Goal: Use online tool/utility: Utilize a website feature to perform a specific function

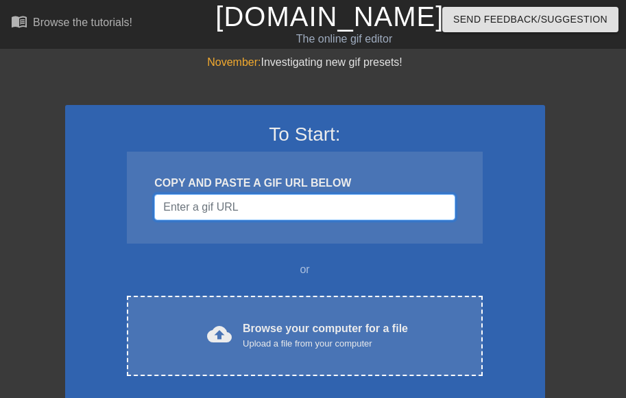
click at [296, 207] on input "Username" at bounding box center [304, 207] width 300 height 26
paste input "[URL][DOMAIN_NAME]"
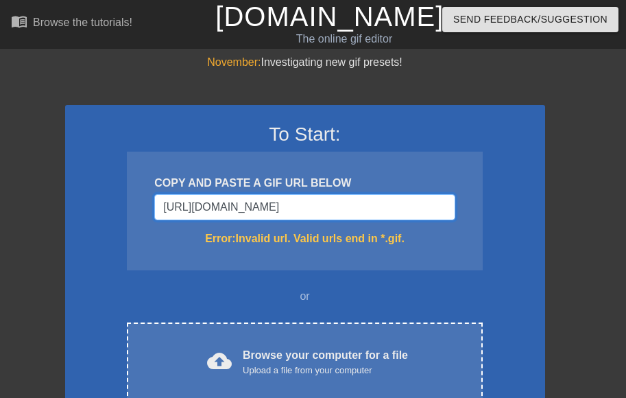
click at [452, 211] on input "[URL][DOMAIN_NAME]" at bounding box center [304, 207] width 300 height 26
type input "[URL][DOMAIN_NAME]"
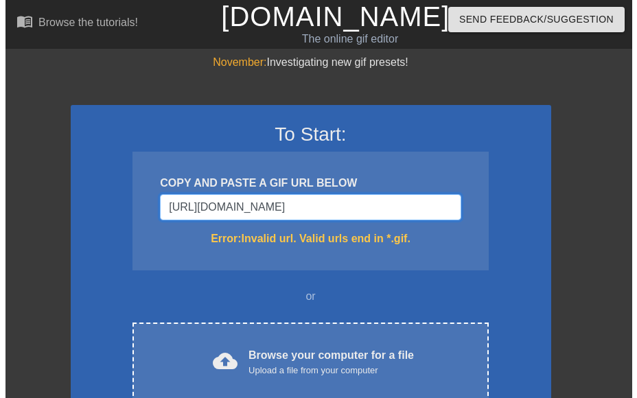
scroll to position [0, 0]
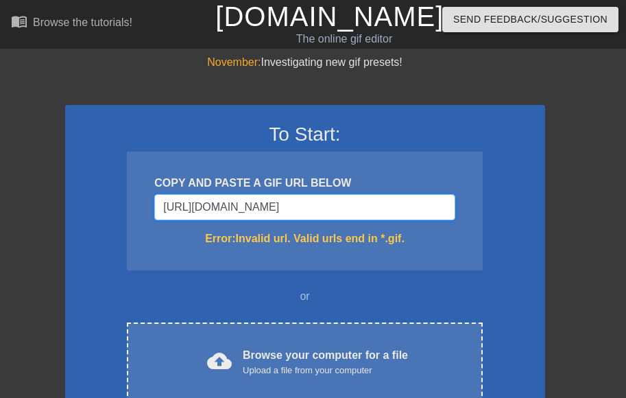
click at [357, 194] on input "[URL][DOMAIN_NAME]" at bounding box center [304, 207] width 300 height 26
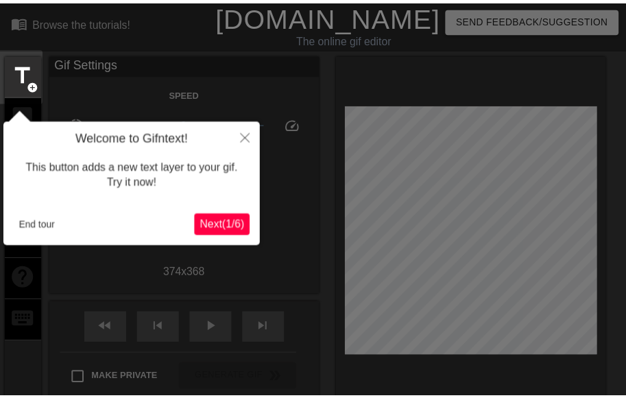
scroll to position [34, 0]
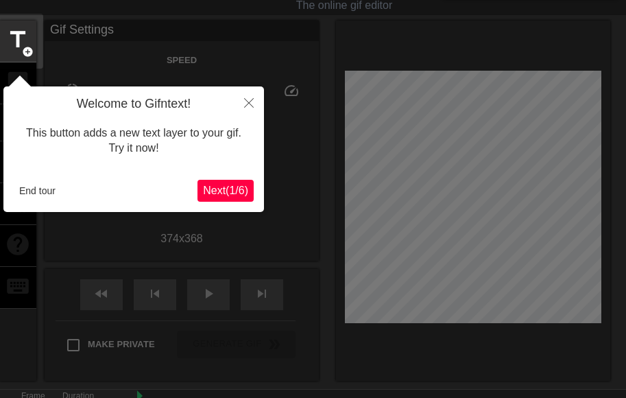
click at [224, 189] on span "Next ( 1 / 6 )" at bounding box center [225, 191] width 45 height 12
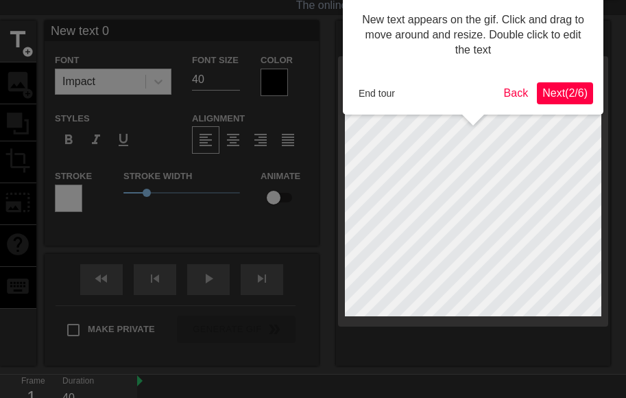
scroll to position [0, 0]
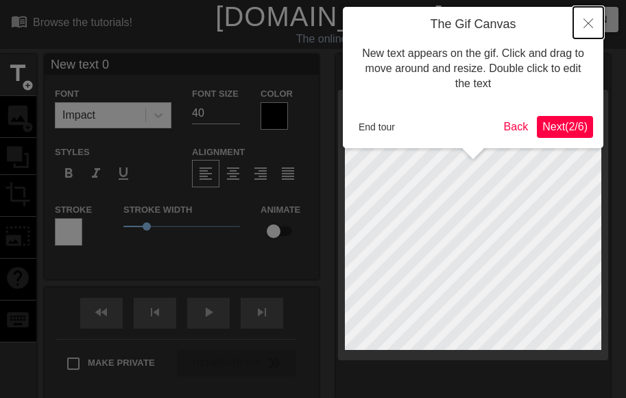
click at [590, 25] on icon "Close" at bounding box center [589, 24] width 10 height 10
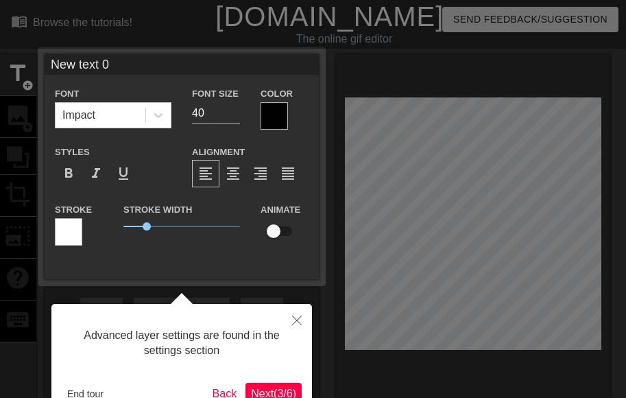
scroll to position [34, 0]
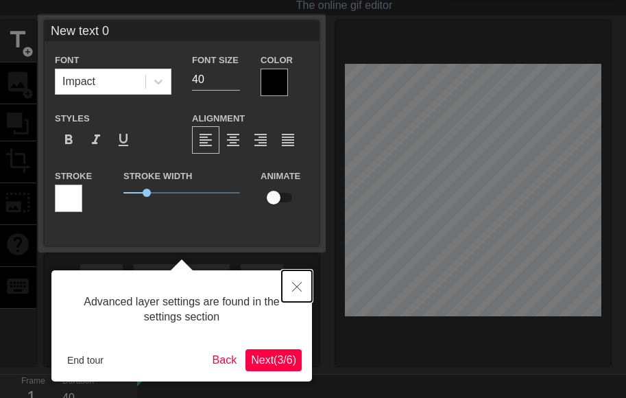
click at [303, 286] on button "Close" at bounding box center [297, 286] width 30 height 32
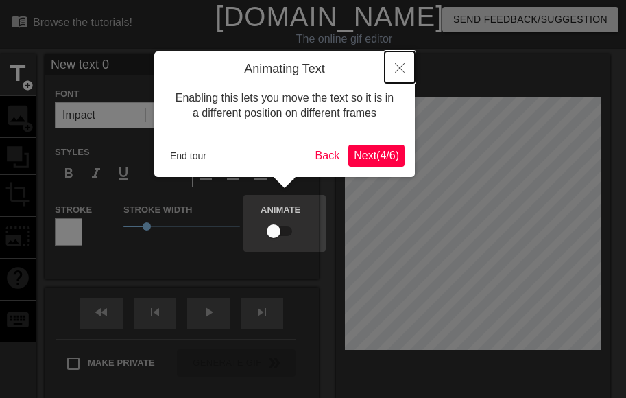
click at [399, 74] on button "Close" at bounding box center [400, 67] width 30 height 32
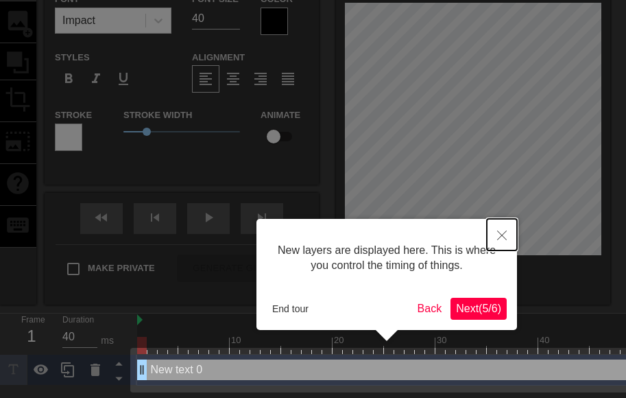
click at [500, 237] on icon "Close" at bounding box center [502, 236] width 10 height 10
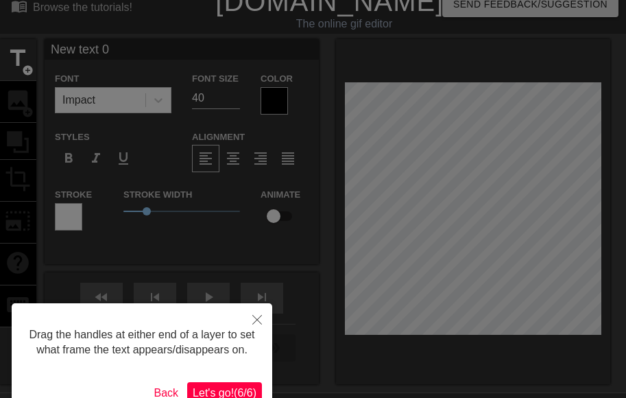
scroll to position [0, 0]
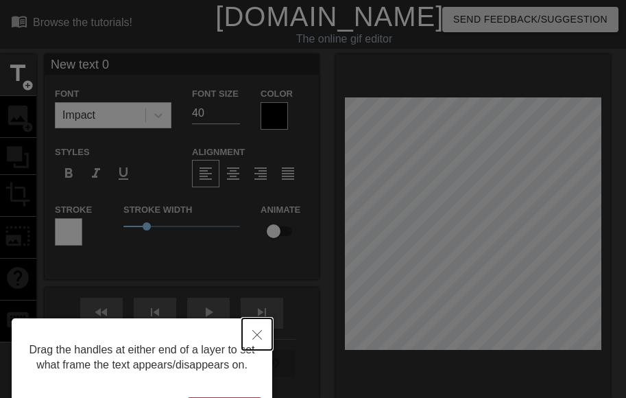
click at [255, 331] on button "Close" at bounding box center [257, 334] width 30 height 32
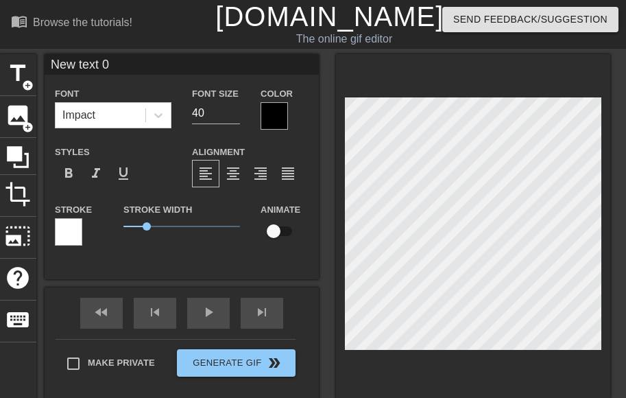
scroll to position [1, 1]
click at [283, 121] on div at bounding box center [274, 115] width 27 height 27
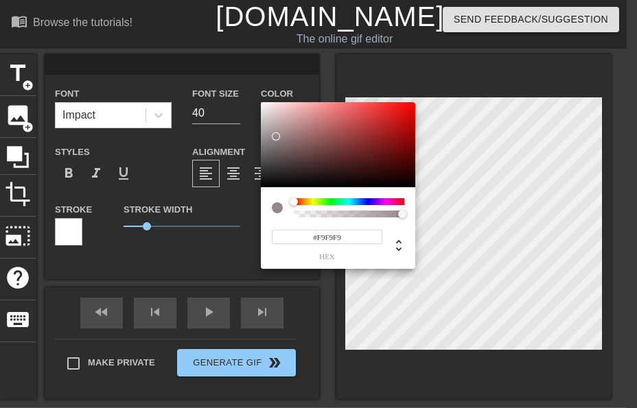
type input "#FFFFFF"
drag, startPoint x: 269, startPoint y: 126, endPoint x: 243, endPoint y: 86, distance: 47.6
click at [243, 86] on div "#FFFFFF hex" at bounding box center [318, 204] width 637 height 408
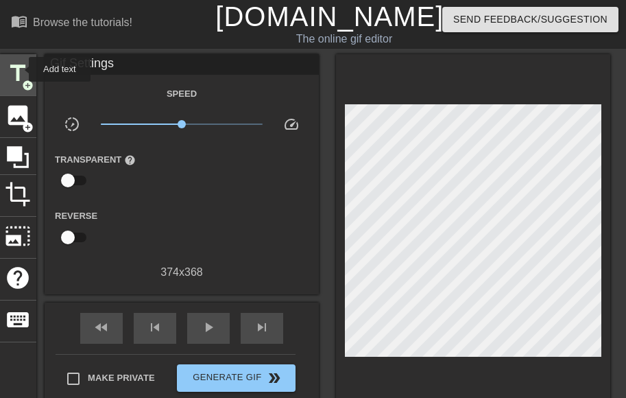
click at [20, 69] on span "title" at bounding box center [18, 73] width 26 height 26
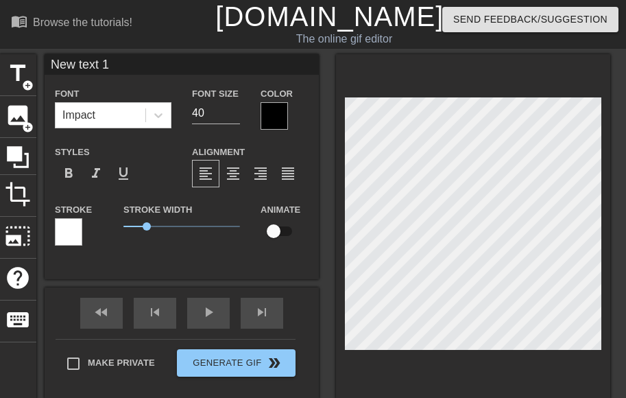
scroll to position [1, 3]
type input "a"
type textarea "ai"
type input "ais"
type textarea "aisf"
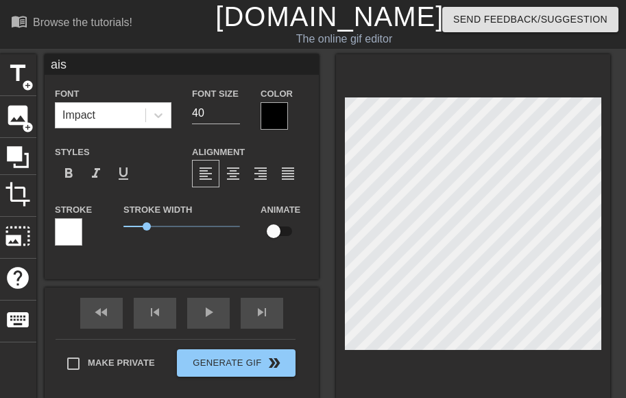
type input "aisfj"
type textarea "aisfj"
type input "aisfjo"
type textarea "aisfjo"
type input "aisfjoa"
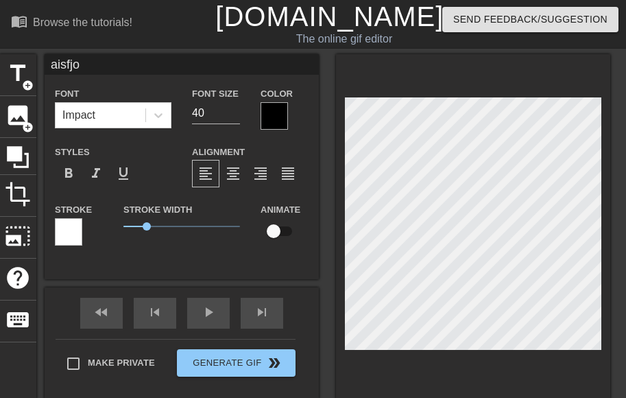
type textarea "aisfjoa"
type input "aisfjoai"
type textarea "aisfjoais"
type input "aisfjoaisj"
type textarea "aisfjoaisjfo"
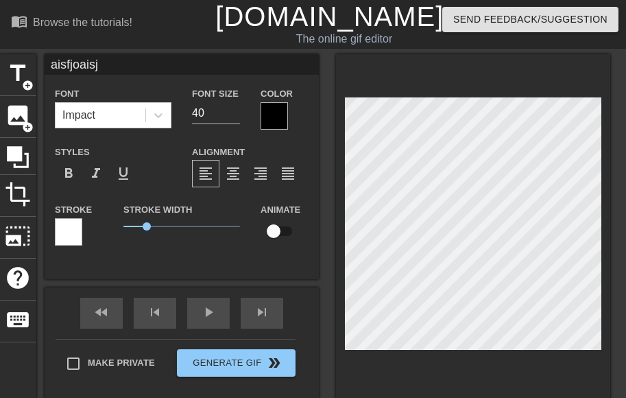
type input "aisfjoaisjfo"
type textarea "aisfjoaisjfo"
click at [265, 117] on div at bounding box center [274, 115] width 27 height 27
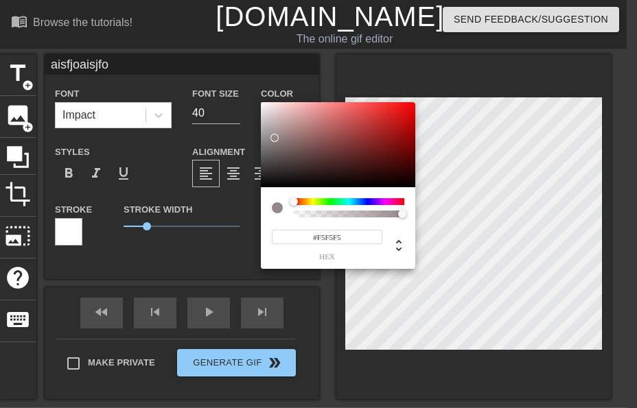
type input "#FFFFFF"
drag, startPoint x: 276, startPoint y: 143, endPoint x: 241, endPoint y: 80, distance: 72.5
click at [241, 80] on div "#FFFFFF hex" at bounding box center [318, 204] width 637 height 408
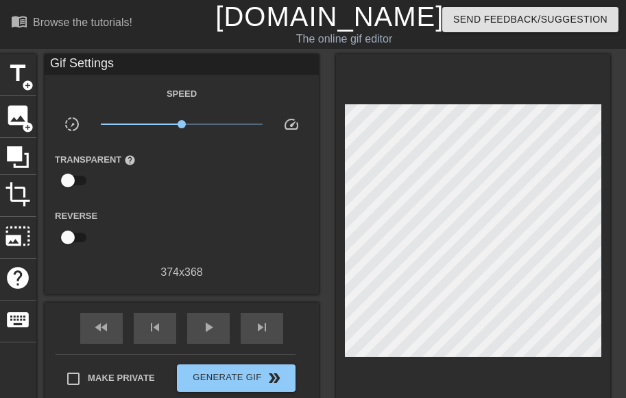
click at [89, 95] on div "Speed" at bounding box center [182, 93] width 274 height 17
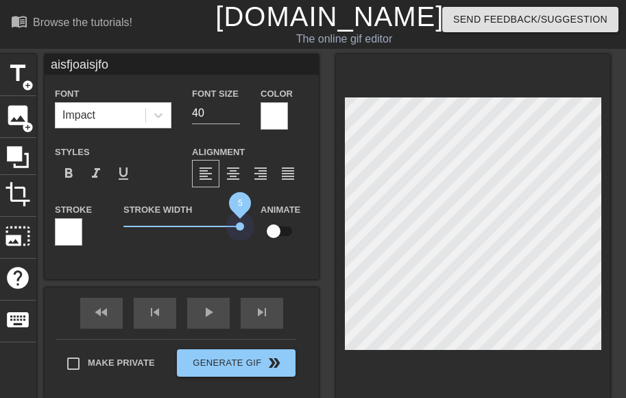
drag, startPoint x: 142, startPoint y: 226, endPoint x: 273, endPoint y: 222, distance: 131.1
click at [273, 222] on div "Stroke Stroke Width 5 Animate" at bounding box center [182, 229] width 274 height 57
click at [566, 74] on div at bounding box center [473, 226] width 274 height 345
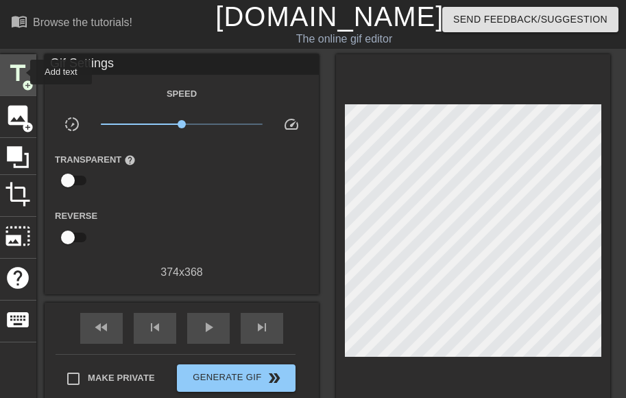
click at [21, 71] on span "title" at bounding box center [18, 73] width 26 height 26
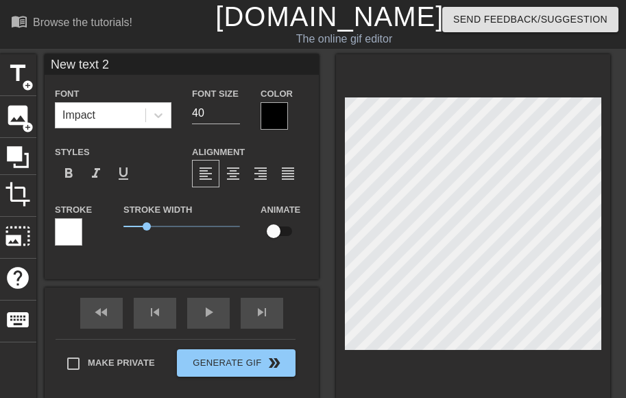
scroll to position [1, 4]
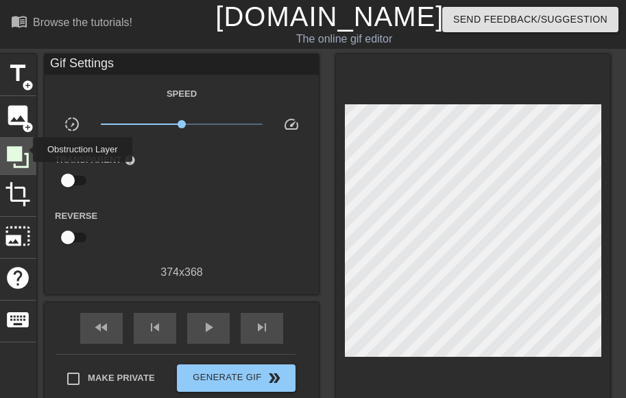
click at [24, 150] on icon at bounding box center [18, 157] width 26 height 26
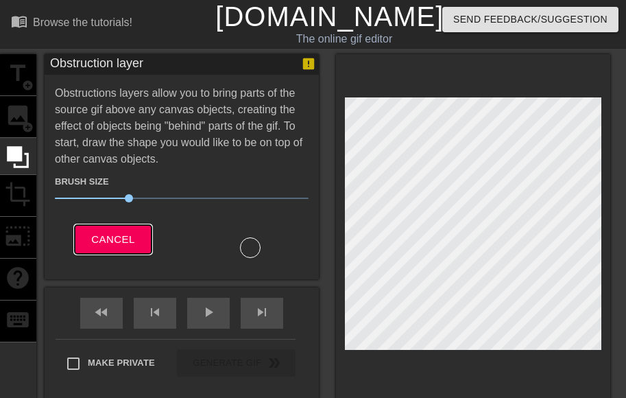
click at [136, 231] on button "Cancel" at bounding box center [113, 239] width 76 height 29
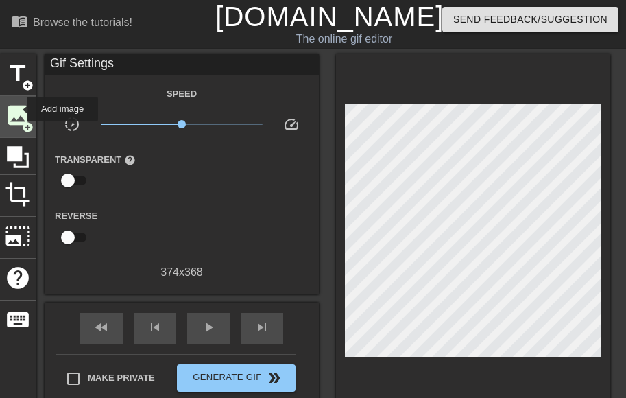
click at [18, 109] on span "image" at bounding box center [18, 115] width 26 height 26
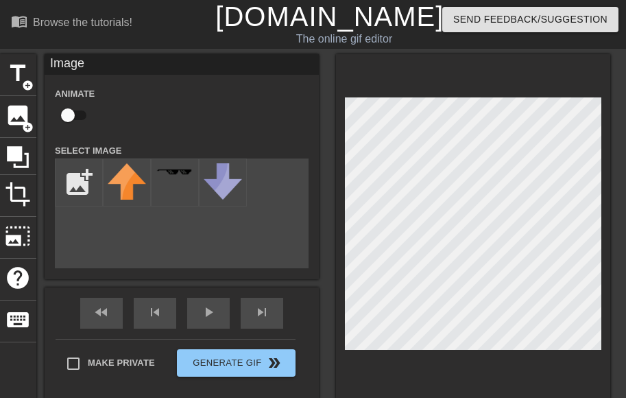
drag, startPoint x: 72, startPoint y: 117, endPoint x: 80, endPoint y: 132, distance: 17.8
click at [80, 132] on div "Animate Select Image add_photo_alternate" at bounding box center [182, 176] width 254 height 183
click at [64, 115] on input "checkbox" at bounding box center [68, 115] width 78 height 26
click at [73, 116] on input "checkbox" at bounding box center [81, 115] width 78 height 26
checkbox input "false"
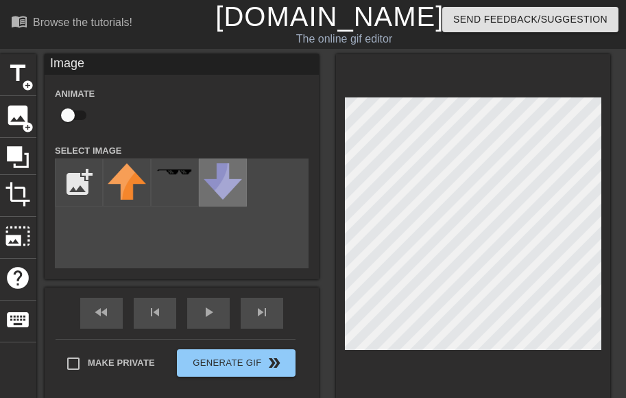
click at [241, 193] on div "title add_circle image add_circle crop photo_size_select_large help keyboard Im…" at bounding box center [304, 226] width 611 height 345
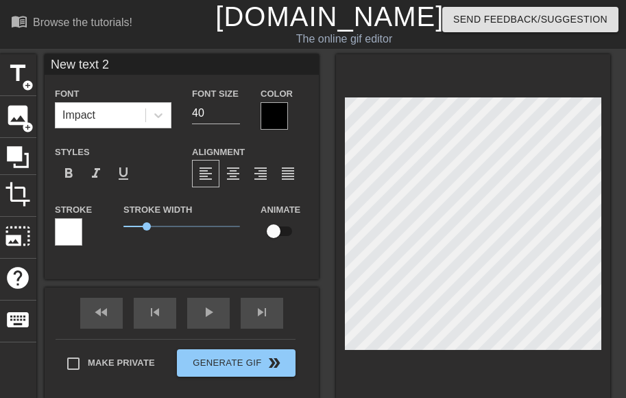
click at [277, 119] on div at bounding box center [274, 115] width 27 height 27
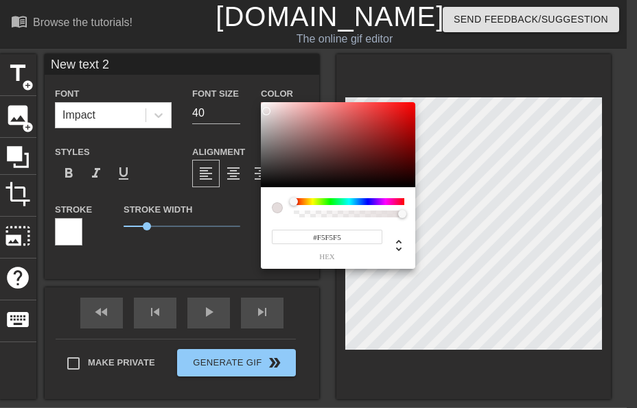
type input "#FFFFFF"
drag, startPoint x: 279, startPoint y: 119, endPoint x: 244, endPoint y: 87, distance: 47.1
click at [244, 87] on div "#FFFFFF hex" at bounding box center [318, 204] width 637 height 408
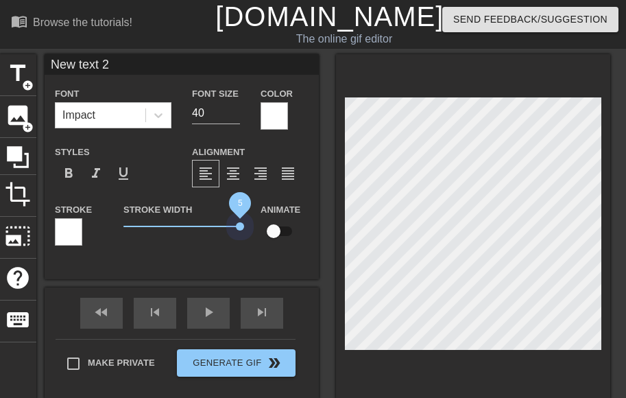
drag, startPoint x: 143, startPoint y: 224, endPoint x: 339, endPoint y: 207, distance: 196.3
click at [322, 213] on div "title add_circle image add_circle crop photo_size_select_large help keyboard Ne…" at bounding box center [304, 226] width 611 height 345
click at [626, 152] on html "menu_book Browse the tutorials! [DOMAIN_NAME] The online gif editor Send Feedba…" at bounding box center [313, 286] width 626 height 573
type input "New txt 2"
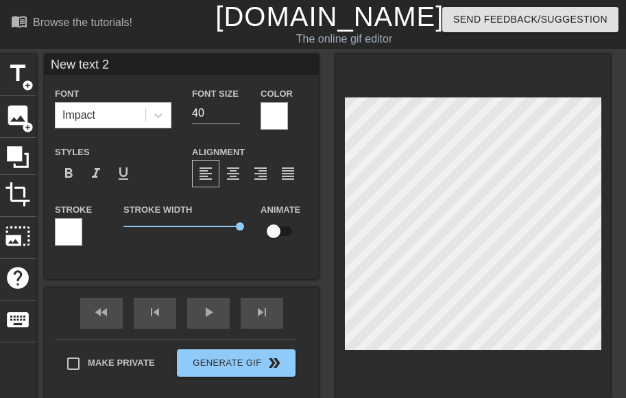
type textarea "New txt 2"
type input "New xt 2"
type textarea "New xt 2"
type input "Newxt 2"
type textarea "Newxt 2"
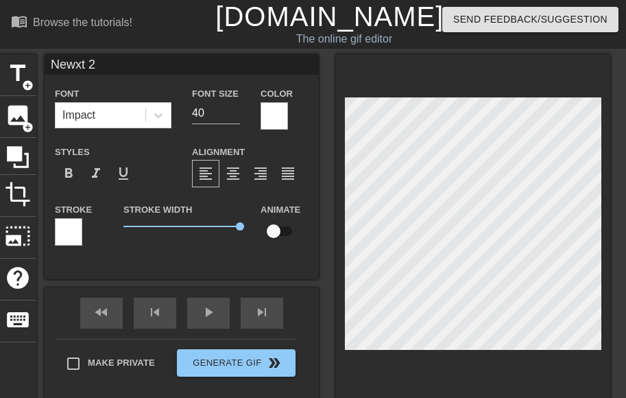
type input "Next 2"
type textarea "Next 2"
type input "m"
type textarea "m"
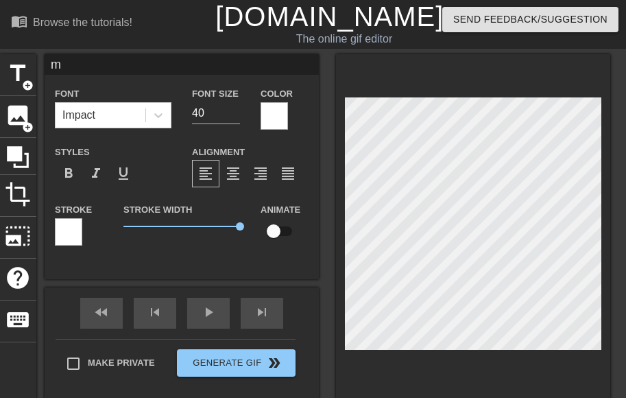
type input "mi"
type textarea "mi"
type input "mis"
type textarea "mis"
type input "misi"
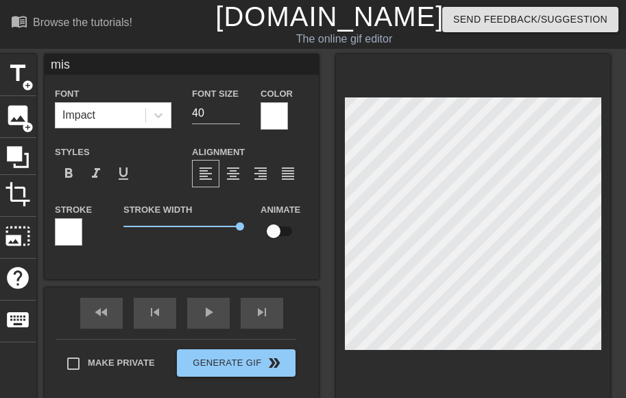
type textarea "misi"
type input "misin"
type textarea "misin"
type input "misinf"
type textarea "misinf"
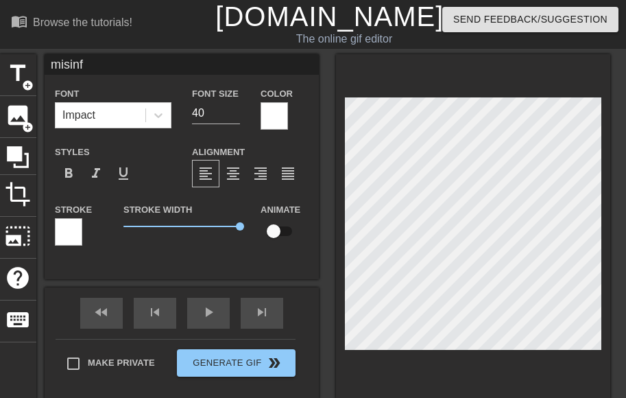
type input "misinfo"
type textarea "misinfo"
type input "misinfor"
type textarea "misinfor"
type input "misinform"
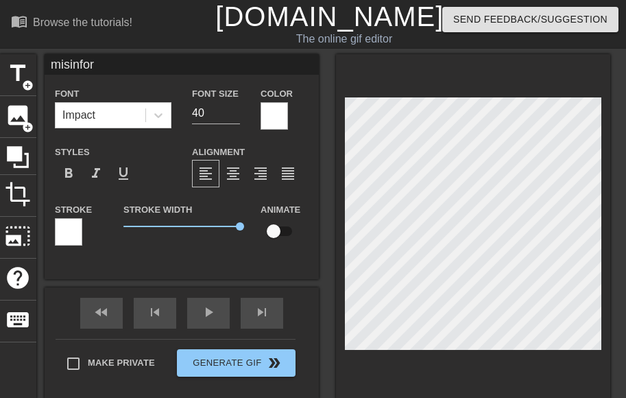
type textarea "misinform"
type input "misinforma"
type textarea "misinforma"
type input "misinformat"
type textarea "misinformati"
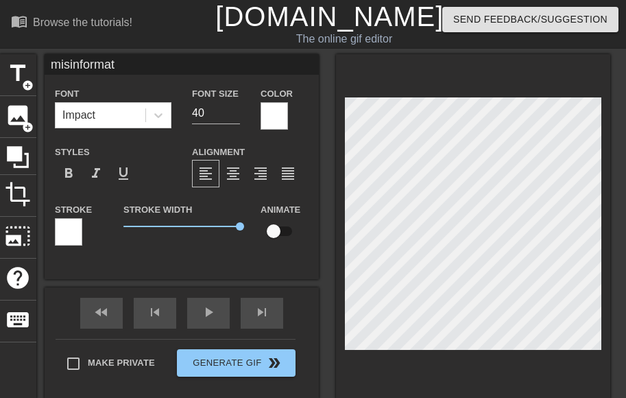
type input "misinformatio"
type textarea "misinformatio"
type input "misinformation"
type textarea "misinformation"
type input "misinformation"
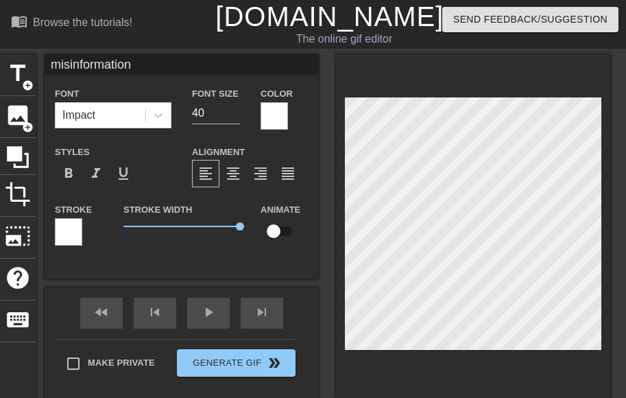
type textarea "misinformation"
type input "misinformation a"
type textarea "misinformation a"
type input "misinformation an"
type textarea "misinformation an"
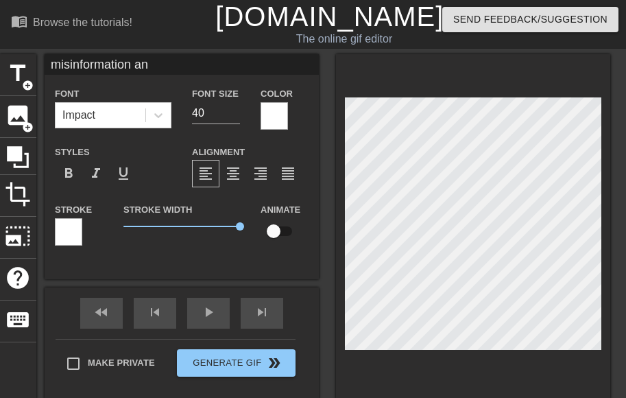
type input "misinformation and"
type textarea "misinformation and"
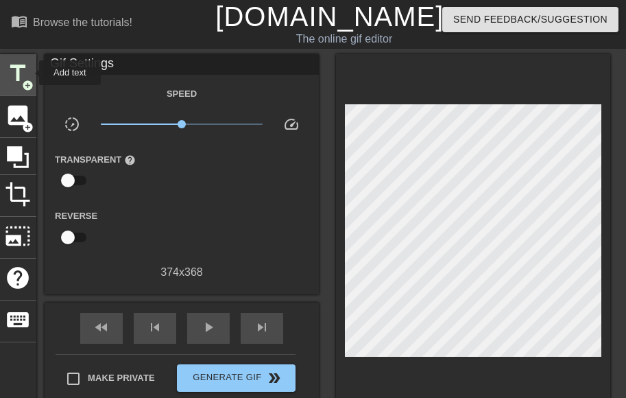
click at [25, 70] on span "title" at bounding box center [18, 73] width 26 height 26
click at [26, 69] on span "title" at bounding box center [18, 73] width 26 height 26
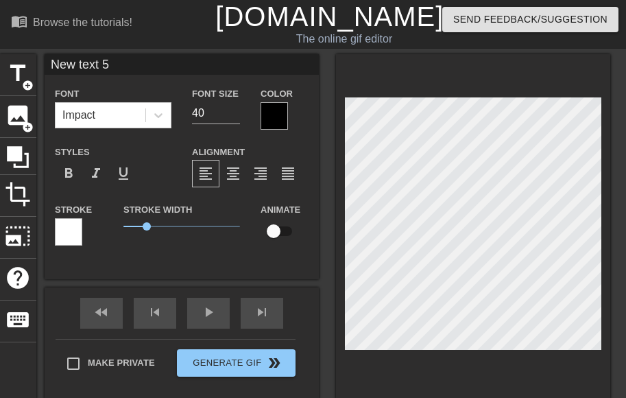
type input "l"
type textarea "l"
type input "li"
type textarea "li"
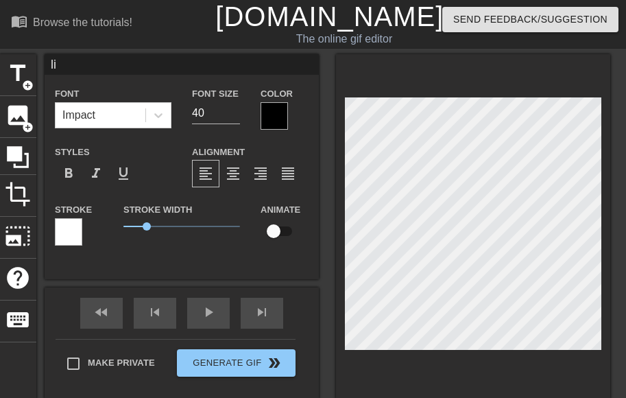
type input "lie"
type textarea "lie"
type input "lies"
type textarea "lies"
click at [265, 113] on div at bounding box center [274, 115] width 27 height 27
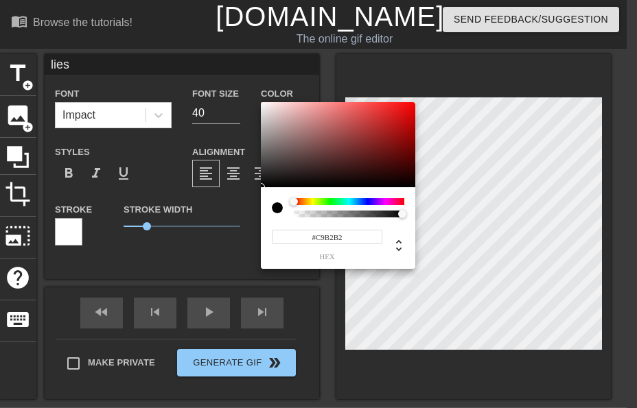
type input "#FFFFFF"
drag, startPoint x: 272, startPoint y: 114, endPoint x: 235, endPoint y: 75, distance: 52.9
click at [235, 75] on div "#FFFFFF hex" at bounding box center [318, 204] width 637 height 408
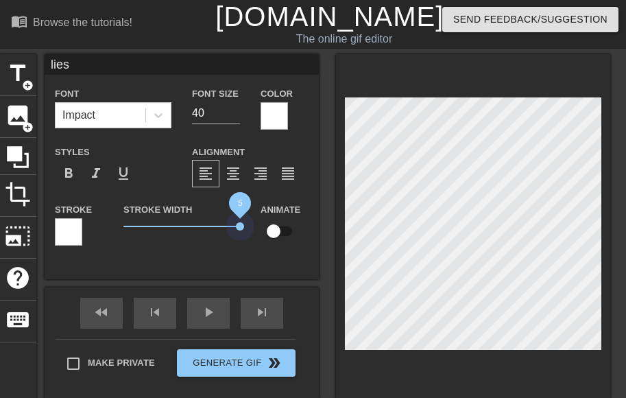
click at [382, 220] on div "title add_circle image add_circle crop photo_size_select_large help keyboard li…" at bounding box center [304, 226] width 611 height 345
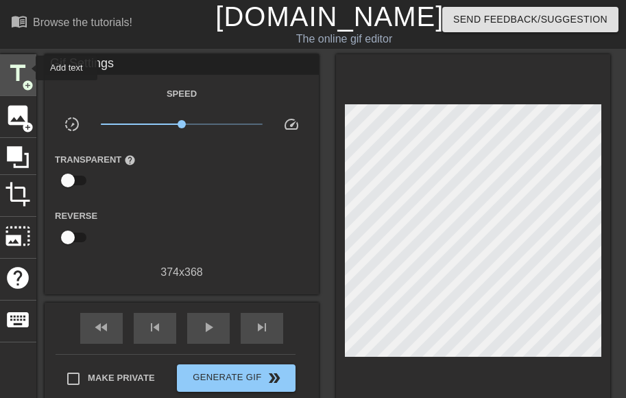
click at [23, 73] on span "title" at bounding box center [18, 73] width 26 height 26
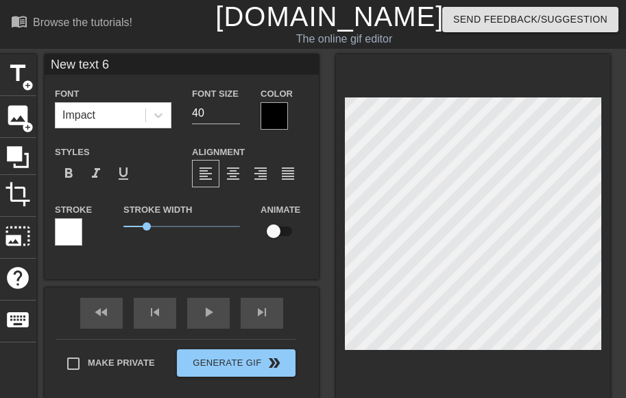
type input "c"
type textarea "c"
type input "co"
type textarea "co"
type input "con"
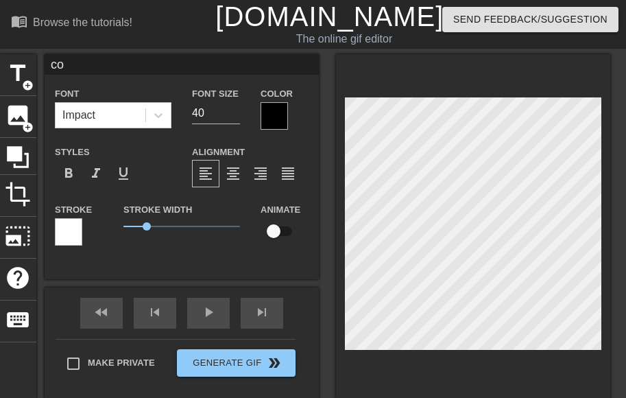
type textarea "con"
type input "cons"
type textarea "cons"
type input "consu"
type textarea "consu"
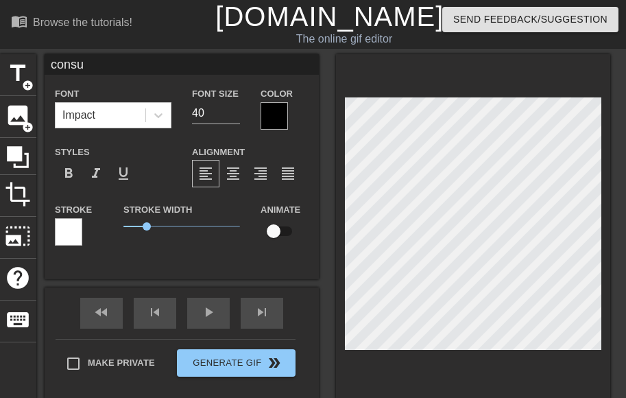
type input "consum"
type textarea "consum"
type input "consume"
type textarea "consume"
type input "consume"
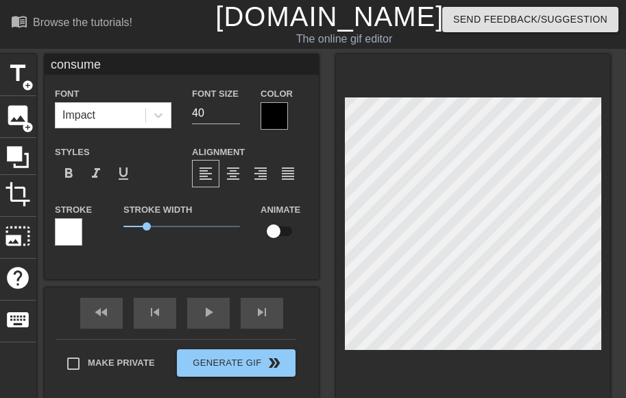
type textarea "consume"
type input "consume t"
type textarea "consume t"
type input "consume th"
type textarea "consume th"
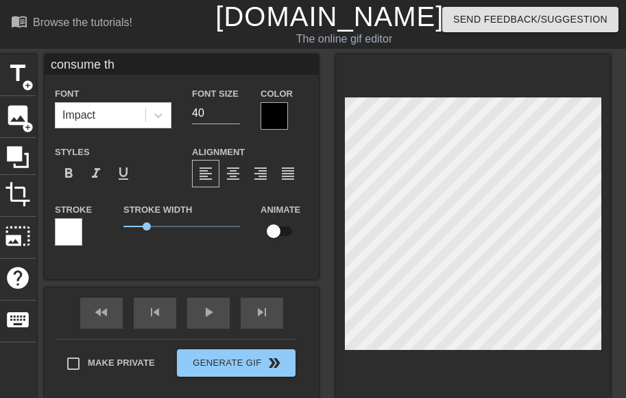
type input "consume the"
type textarea "consume the"
type input "consume theo"
type textarea "consume theo"
type input "consume theor"
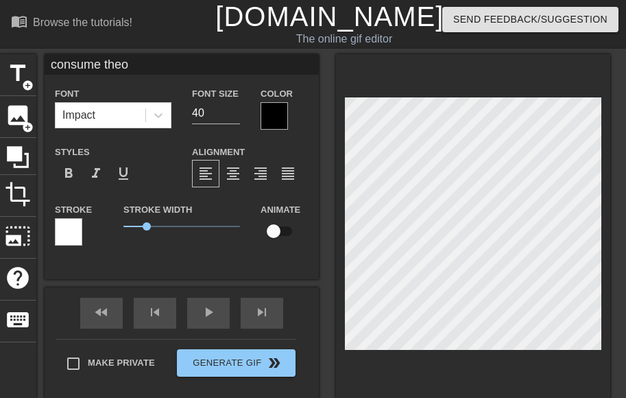
type textarea "consume theor"
type input "consume theory"
type textarea "consume theory"
type input "consume theoryc"
type textarea "consume theoryc"
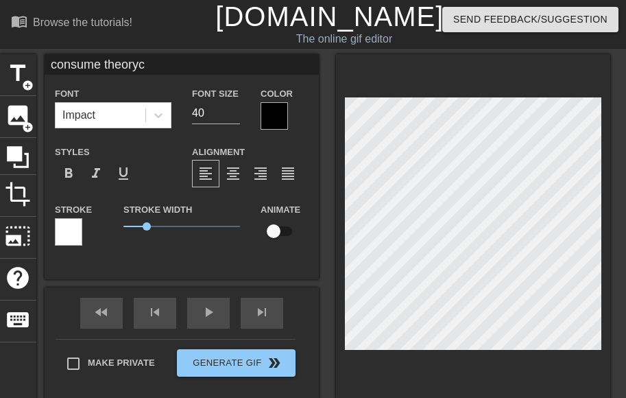
type input "consume theorycr"
type textarea "consume theorycr"
type input "consume theorycra"
type textarea "consume theorycra"
type input "consume theorycraf"
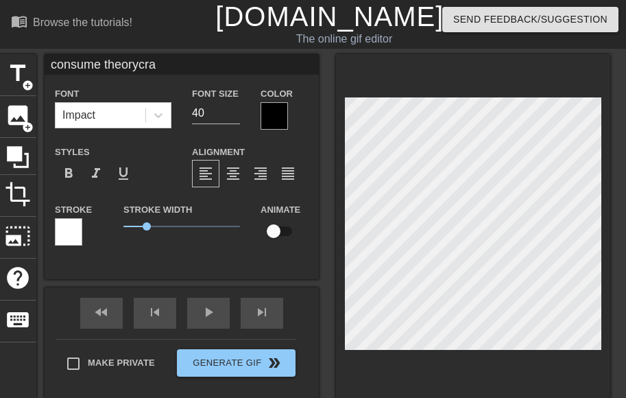
type textarea "consume theorycraf"
type input "consume theorycraft"
type textarea "consume theorycraft"
type input "consume theorycrafti"
type textarea "consume theorycrafti"
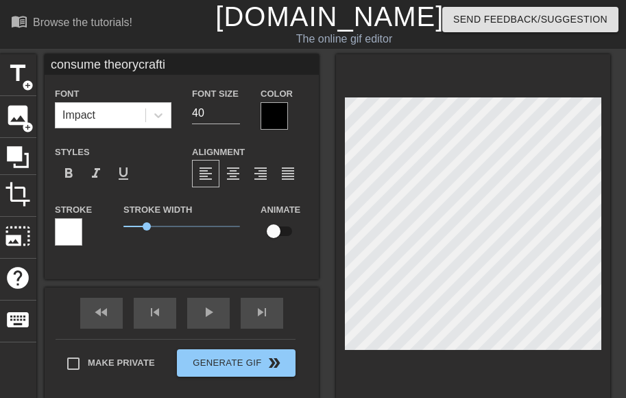
type input "consume theorycraftin"
type textarea "consume theorycraftin"
type input "consume theorycrafting"
type textarea "consume theorycrafting"
type input "consume theorycrafting"
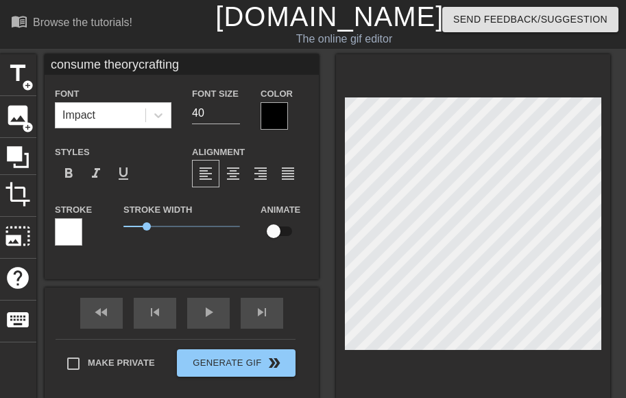
type textarea "consume theorycrafting"
type input "consume theorycrafting"
type textarea "consume theorycrafting"
type input "consume theorycraftin"
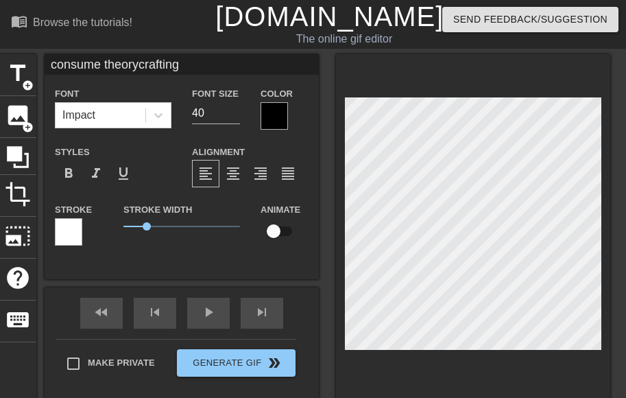
type textarea "consume theorycraftin"
type input "consume theorycrafti"
type textarea "consume theorycrafti"
type input "consume theorycraftin"
type textarea "consume theorycraftin"
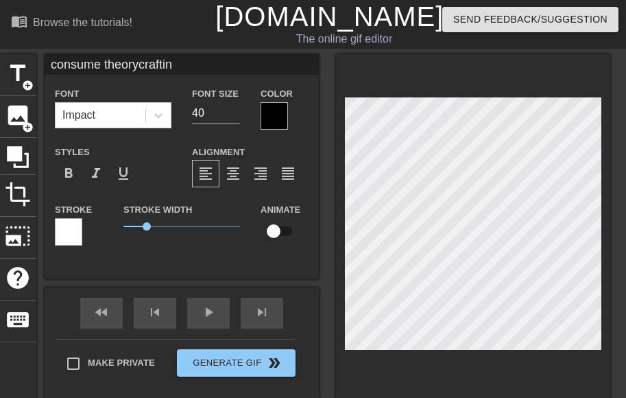
type input "consume theorycrafting"
type textarea "consume theorycrafting"
type input "consume theorycrafting c"
type textarea "consume theorycrafting co"
type input "consume theorycrafting con"
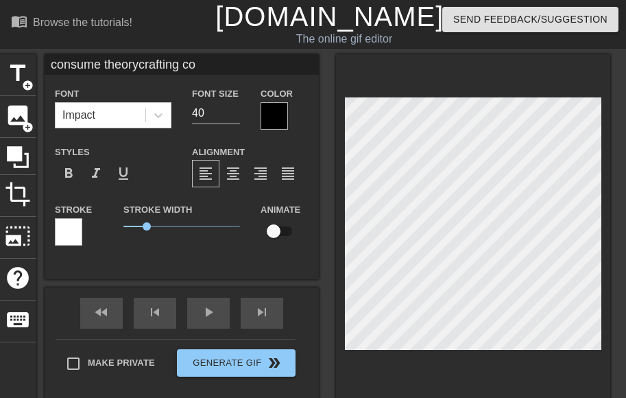
type textarea "consume theorycrafting con"
type input "consume theorycrafting co"
type textarea "consume theorycrafting co"
type input "consume theorycrafting c"
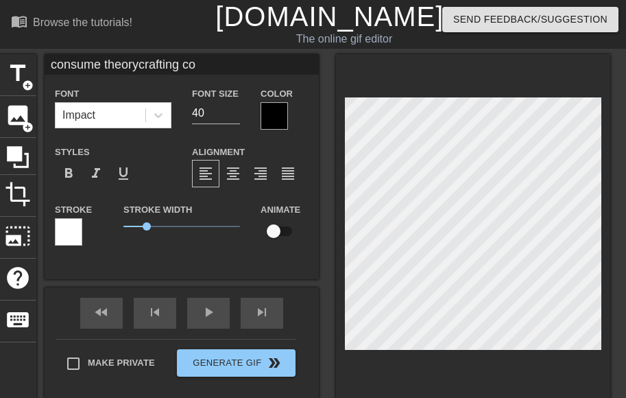
type textarea "consume theorycrafting c"
type input "consume theorycrafting"
type textarea "consume theorycrafting"
type input "consume theorycrafting"
type textarea "consume theorycrafting"
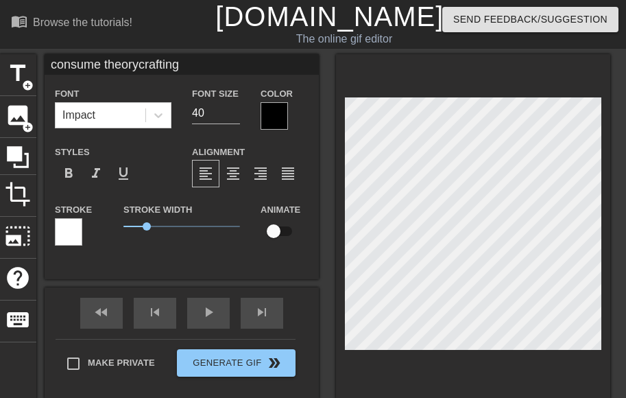
scroll to position [2, 1]
type input "consume theorycrafting c"
type textarea "consume theorycrafting c"
type input "consume theorycrafting co"
type textarea "consume theorycrafting co"
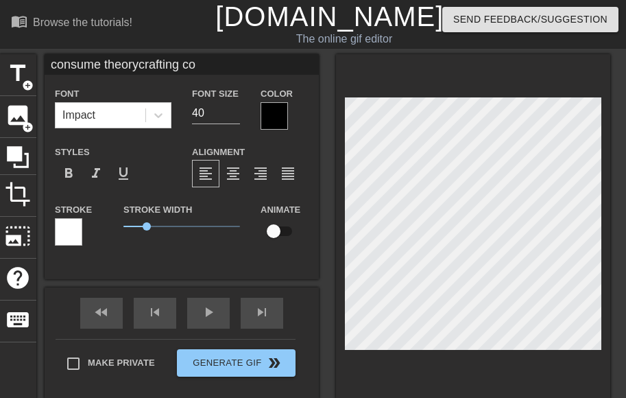
type input "consume theorycrafting c"
type textarea "consume theorycrafting c"
type input "consume theorycrafting"
type textarea "consume theorycrafting"
type input "consume theorycrafting"
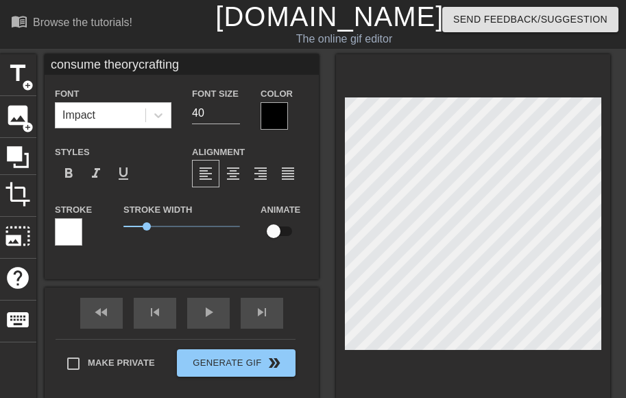
type textarea "consume theorycrafting"
type input "consume theorycraftin"
type textarea "consume theorycraftin"
type input "consume theorycrafti"
type textarea "consume theorycrafti"
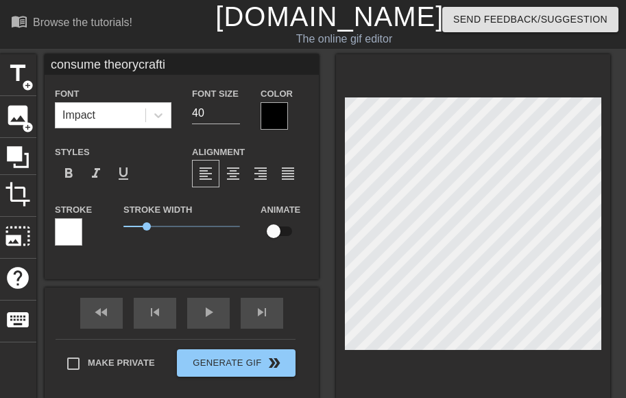
type input "consume theorycraft"
type textarea "consume theorycraft"
type input "consume theorycraf"
type textarea "consume theorycraf"
type input "consume theorycra"
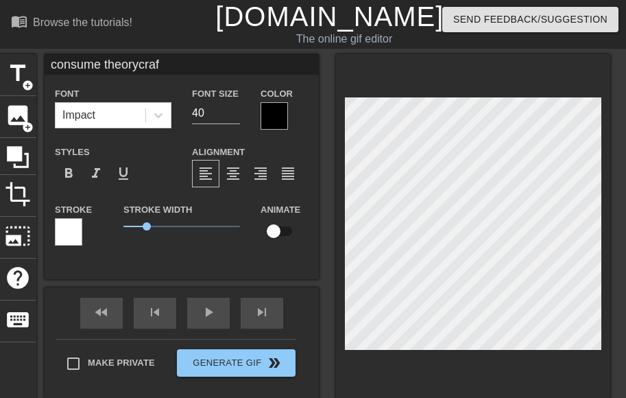
type textarea "consume theorycra"
type input "consume theorycr"
type textarea "consume theorycr"
type input "consume theoryc"
type textarea "consume theoryc"
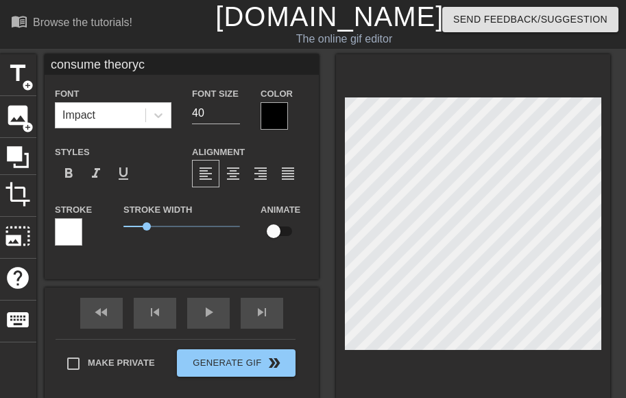
type input "consume theory"
type textarea "consume theory"
type input "consume theor"
type textarea "consume theor"
type input "consume theo"
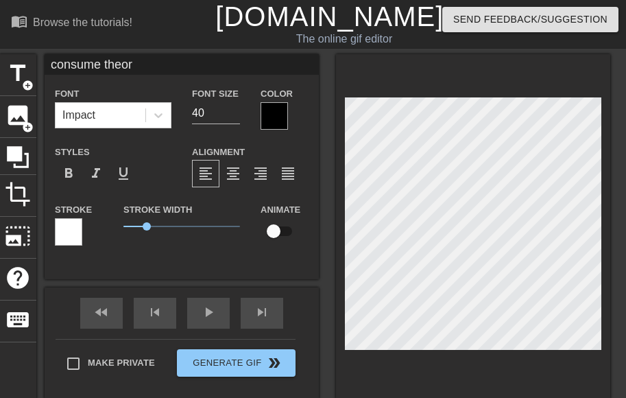
type textarea "consume theo"
type input "consume the"
type textarea "consume the"
type input "consume th"
type textarea "consume th"
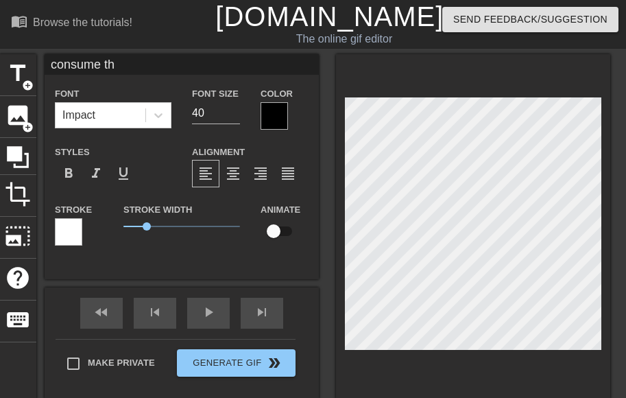
type input "consume t"
type textarea "consume t"
type input "consume"
type textarea "consume"
type input "consume"
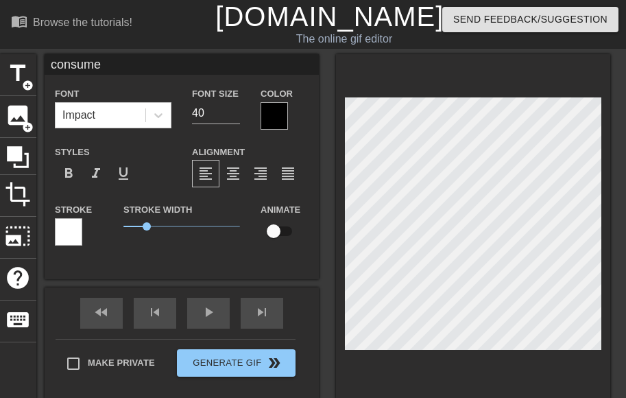
type textarea "consume"
type input "consume"
type textarea "consume"
type input "consumet"
type textarea "consume t"
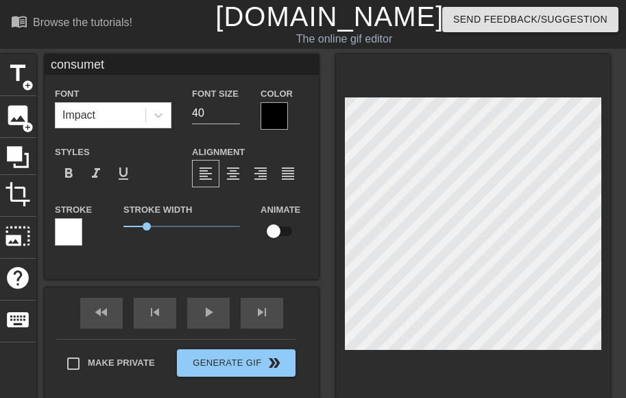
type input "consumeth"
type textarea "consume th"
type input "consumethe"
type textarea "consume the"
type input "consumetheo"
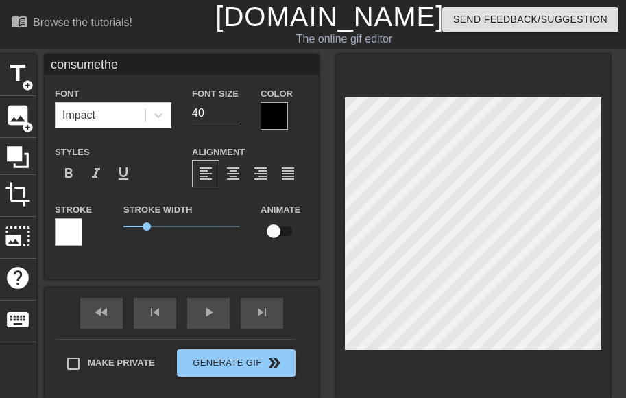
type textarea "consume theo"
type input "consumetheor"
type textarea "consume theor"
type input "consumetheory"
type textarea "consume theory"
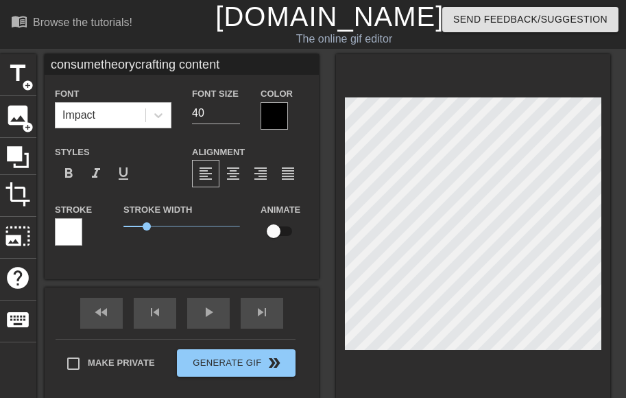
scroll to position [3, 6]
click at [159, 117] on icon at bounding box center [159, 115] width 14 height 14
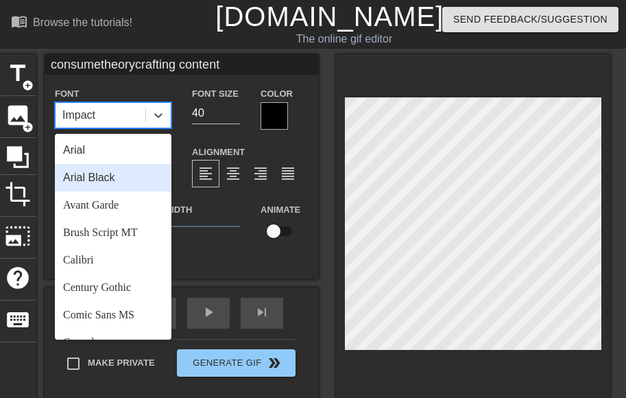
click at [141, 182] on div "Arial Black" at bounding box center [113, 177] width 117 height 27
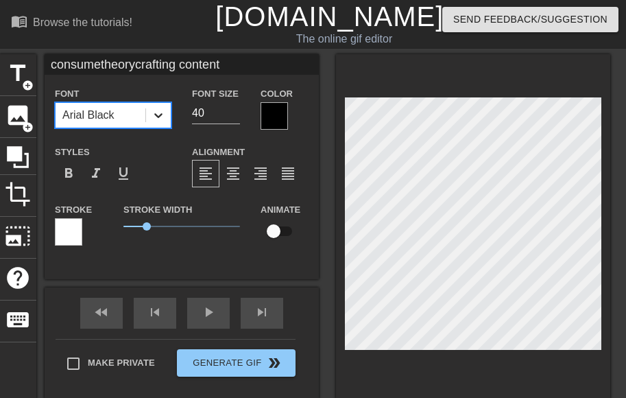
click at [155, 109] on icon at bounding box center [159, 115] width 14 height 14
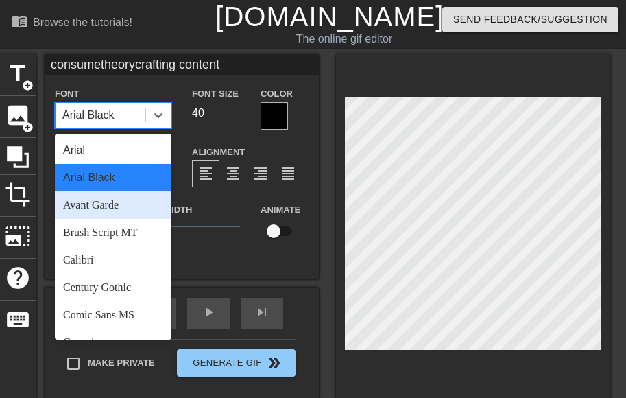
click at [139, 202] on div "Avant Garde" at bounding box center [113, 204] width 117 height 27
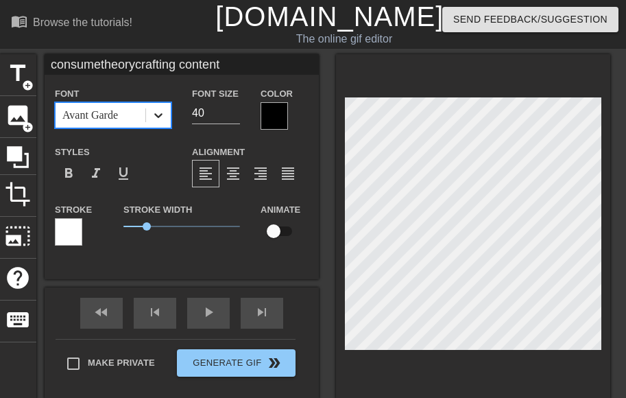
click at [163, 122] on div at bounding box center [158, 115] width 25 height 25
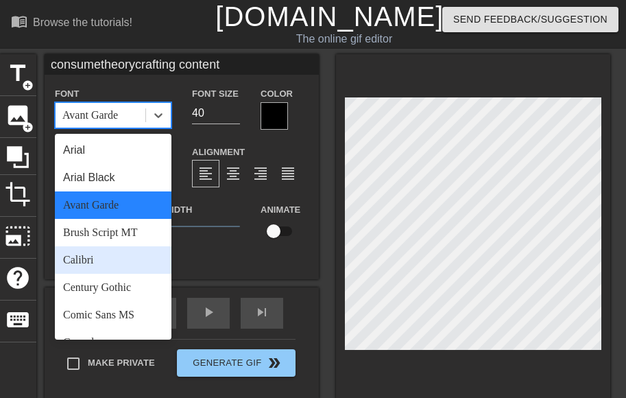
click at [135, 266] on div "Calibri" at bounding box center [113, 259] width 117 height 27
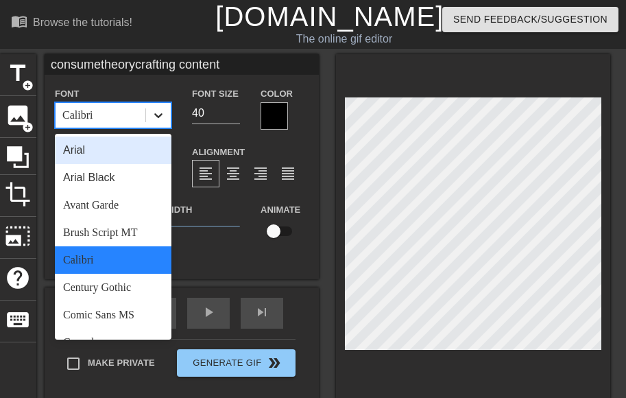
click at [165, 118] on icon at bounding box center [159, 115] width 14 height 14
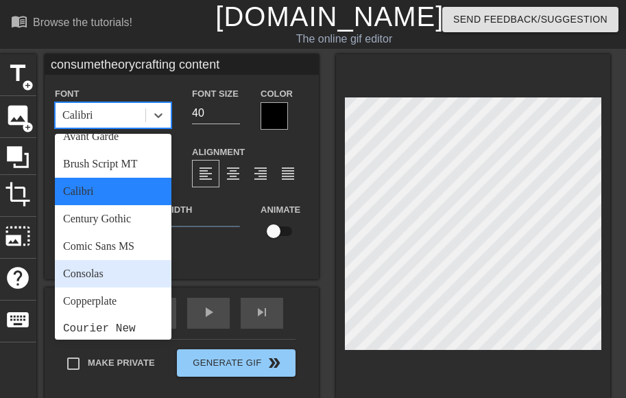
scroll to position [0, 0]
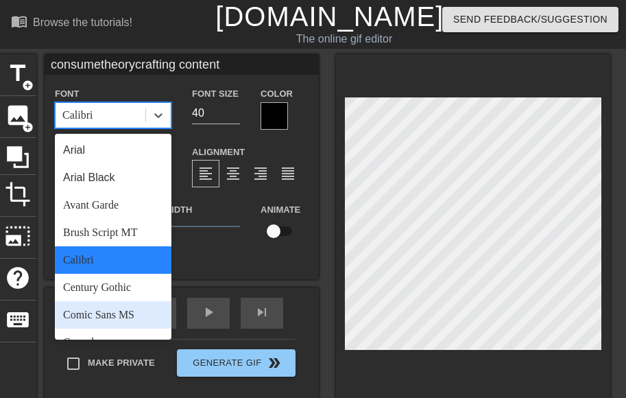
click at [141, 314] on div "Comic Sans MS" at bounding box center [113, 314] width 117 height 27
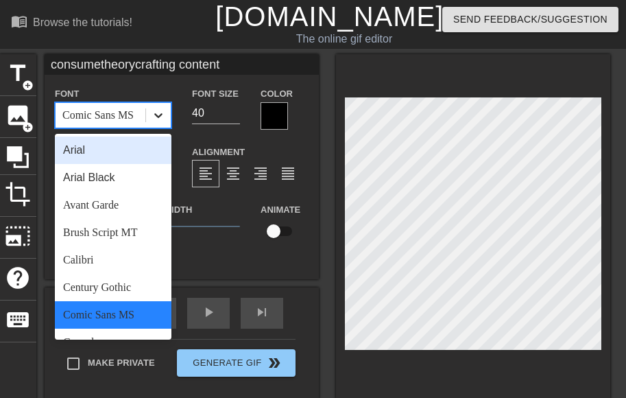
click at [158, 109] on icon at bounding box center [159, 115] width 14 height 14
click at [125, 155] on div "Arial" at bounding box center [113, 150] width 117 height 27
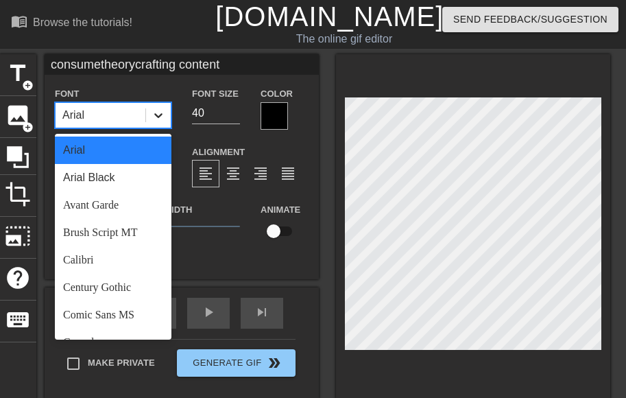
click at [167, 115] on div at bounding box center [158, 115] width 25 height 25
click at [132, 180] on div "Arial Black" at bounding box center [113, 177] width 117 height 27
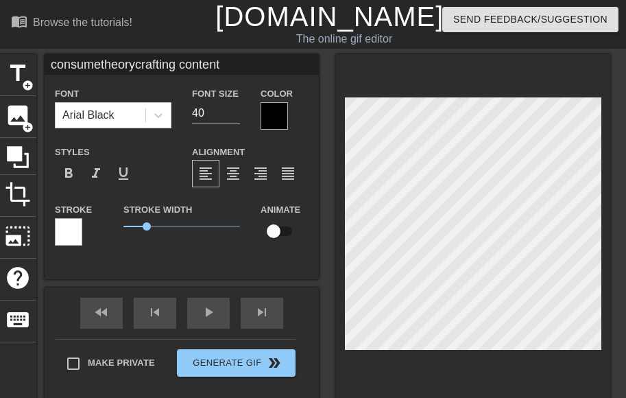
scroll to position [3, 8]
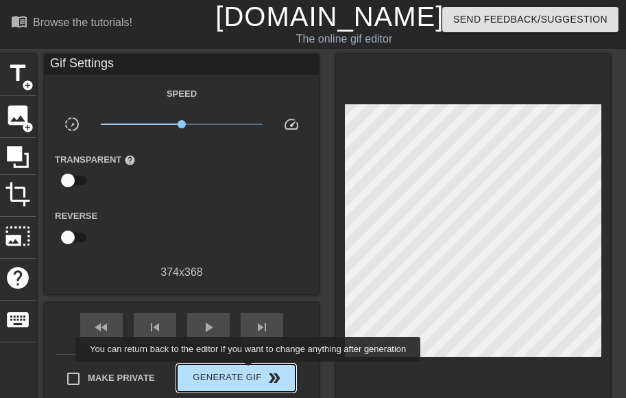
click at [250, 371] on span "Generate Gif double_arrow" at bounding box center [236, 378] width 108 height 16
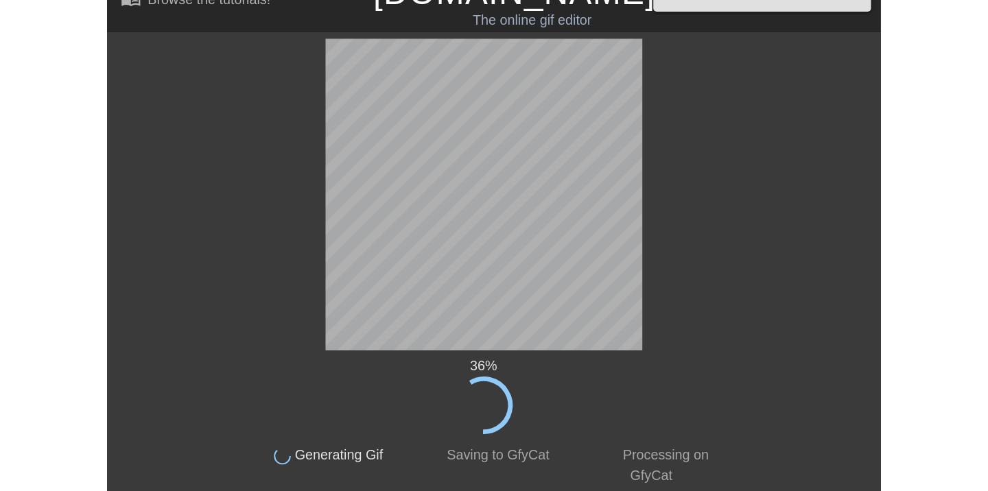
scroll to position [0, 0]
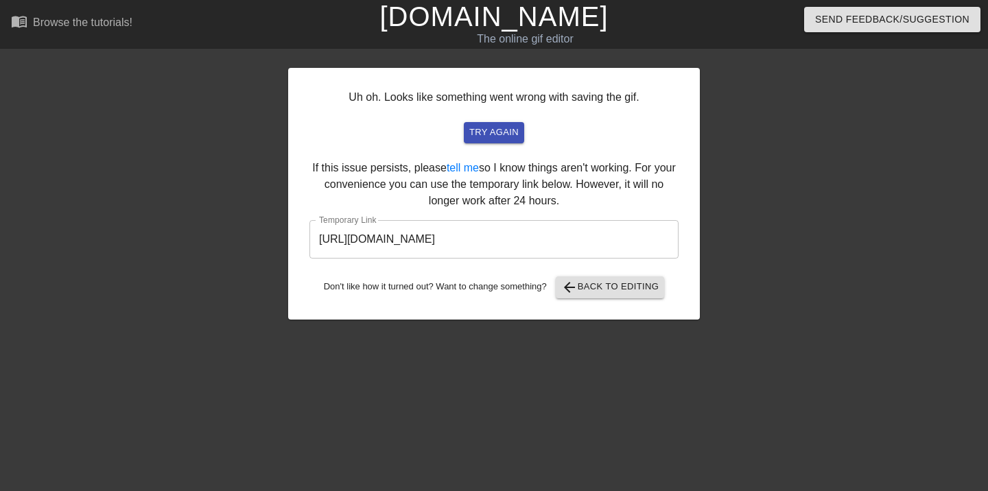
click at [532, 243] on input "[URL][DOMAIN_NAME]" at bounding box center [493, 239] width 369 height 38
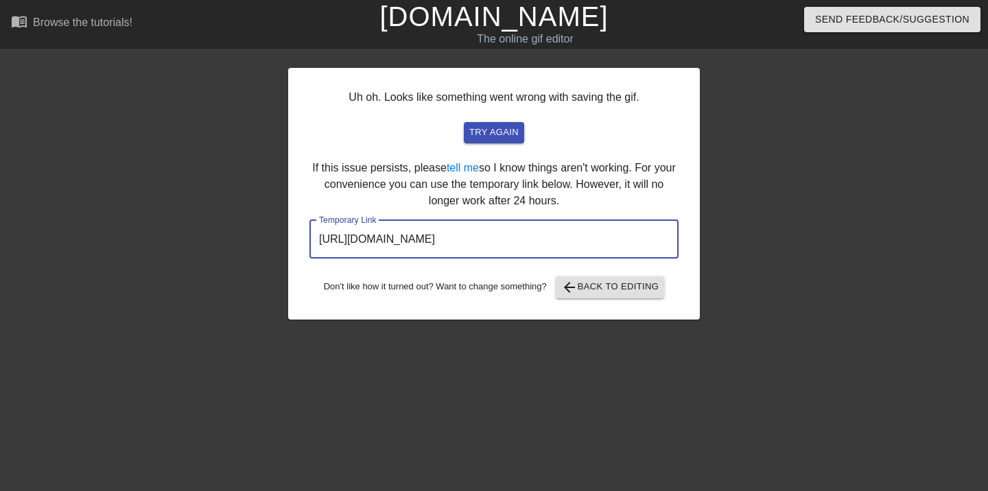
click at [532, 243] on input "[URL][DOMAIN_NAME]" at bounding box center [493, 239] width 369 height 38
click at [572, 200] on div "Uh oh. Looks like something went wrong with saving the gif. try again If this i…" at bounding box center [494, 194] width 412 height 252
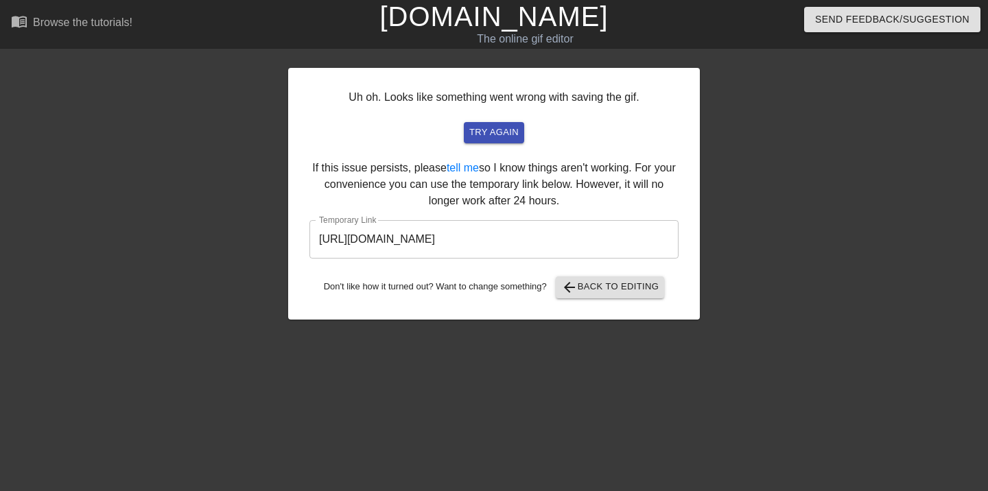
click at [593, 140] on div "try again" at bounding box center [494, 132] width 336 height 21
click at [506, 128] on span "try again" at bounding box center [493, 133] width 49 height 16
